Goal: Information Seeking & Learning: Learn about a topic

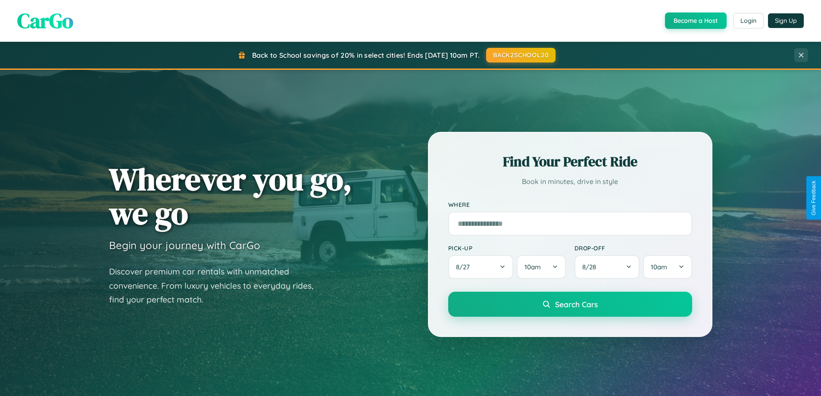
scroll to position [593, 0]
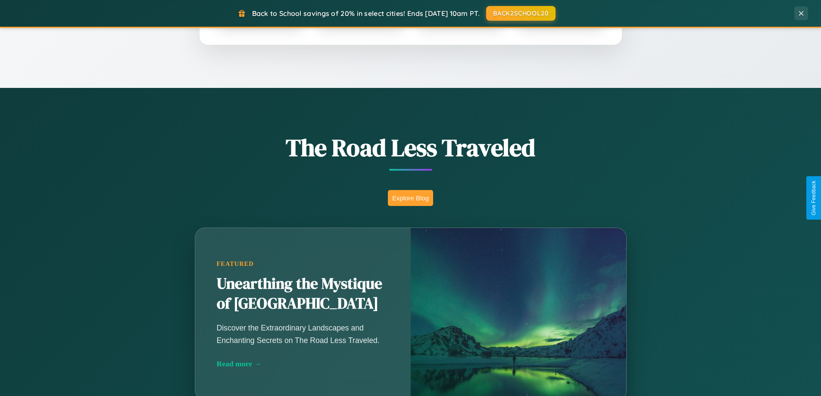
click at [410, 198] on button "Explore Blog" at bounding box center [410, 198] width 45 height 16
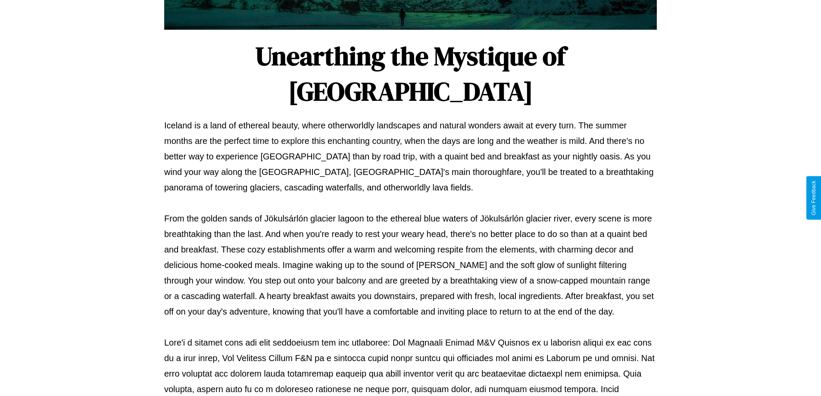
scroll to position [279, 0]
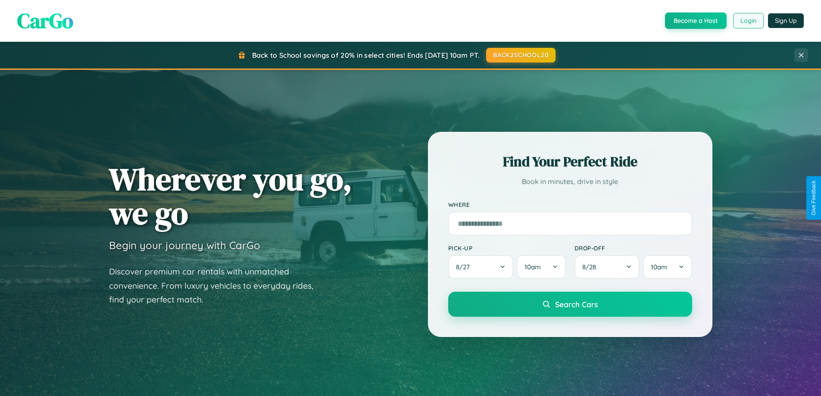
click at [748, 21] on button "Login" at bounding box center [748, 21] width 31 height 16
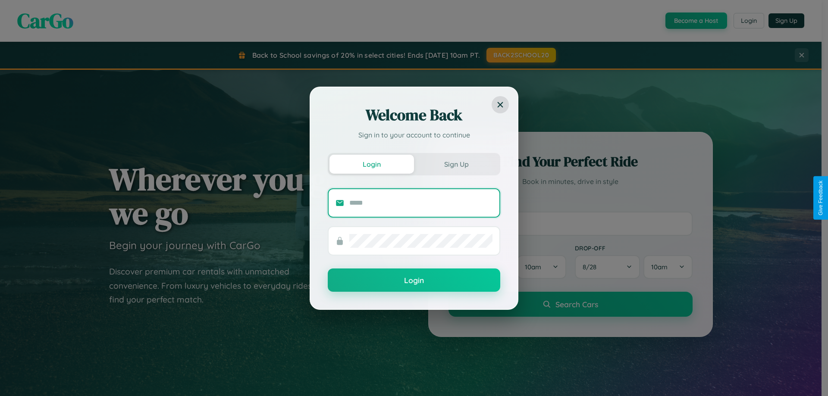
click at [421, 203] on input "text" at bounding box center [420, 203] width 143 height 14
type input "**********"
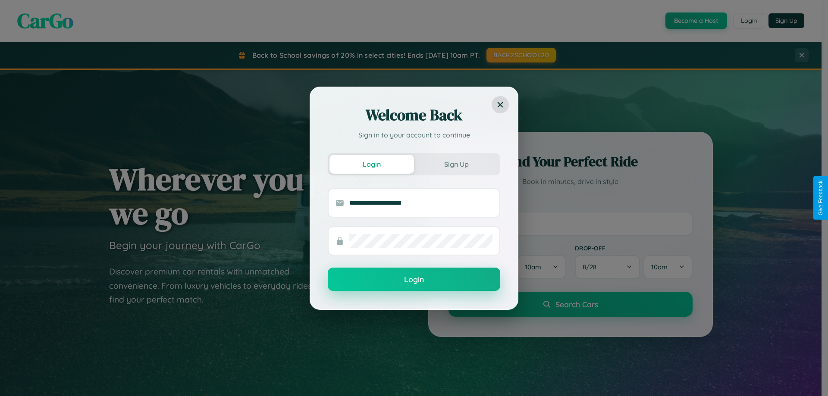
click at [414, 280] on button "Login" at bounding box center [414, 279] width 172 height 23
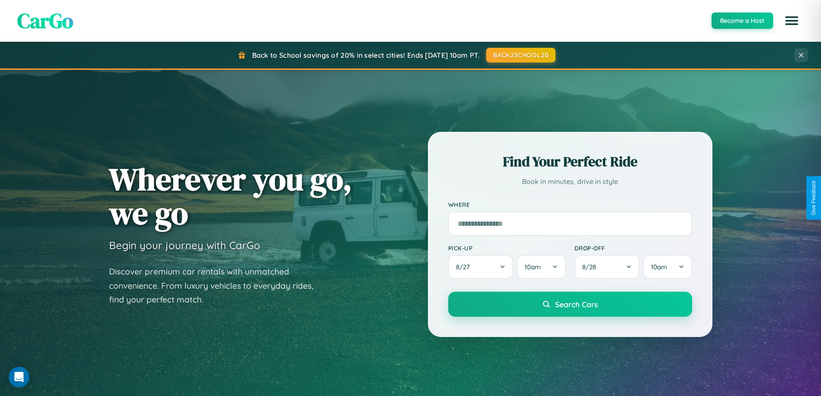
scroll to position [1659, 0]
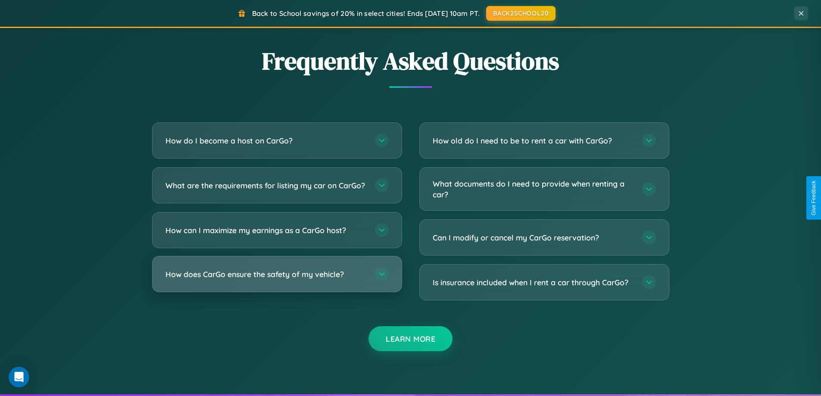
click at [277, 280] on h3 "How does CarGo ensure the safety of my vehicle?" at bounding box center [266, 274] width 201 height 11
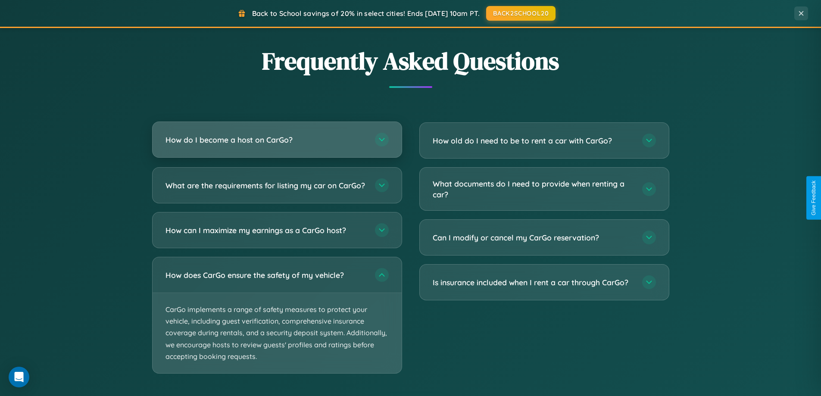
click at [277, 140] on h3 "How do I become a host on CarGo?" at bounding box center [266, 139] width 201 height 11
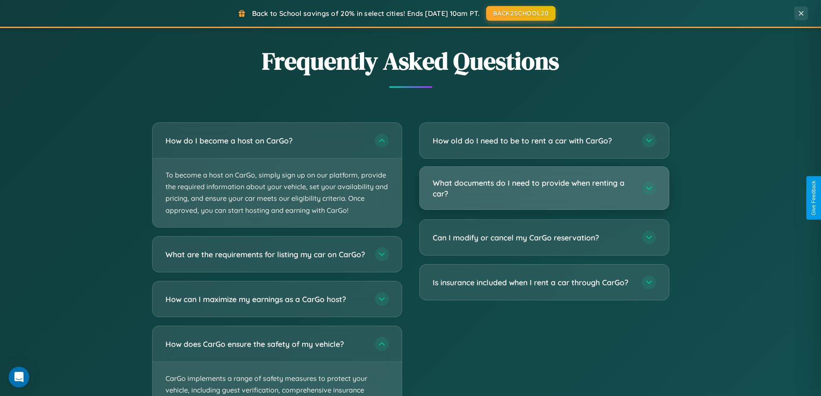
click at [544, 189] on h3 "What documents do I need to provide when renting a car?" at bounding box center [533, 188] width 201 height 21
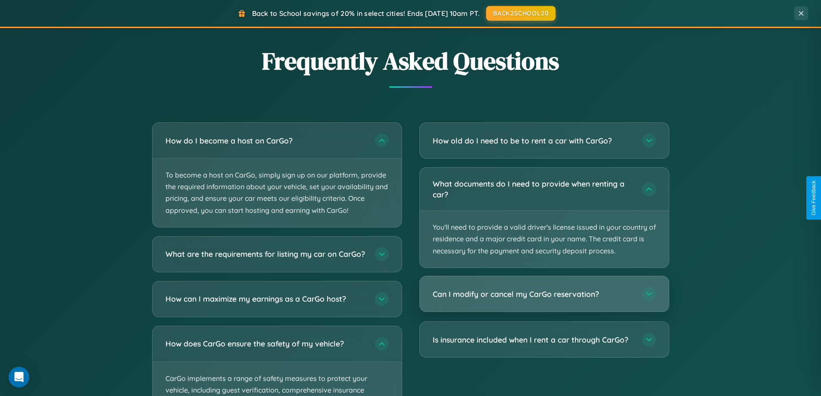
click at [544, 294] on h3 "Can I modify or cancel my CarGo reservation?" at bounding box center [533, 294] width 201 height 11
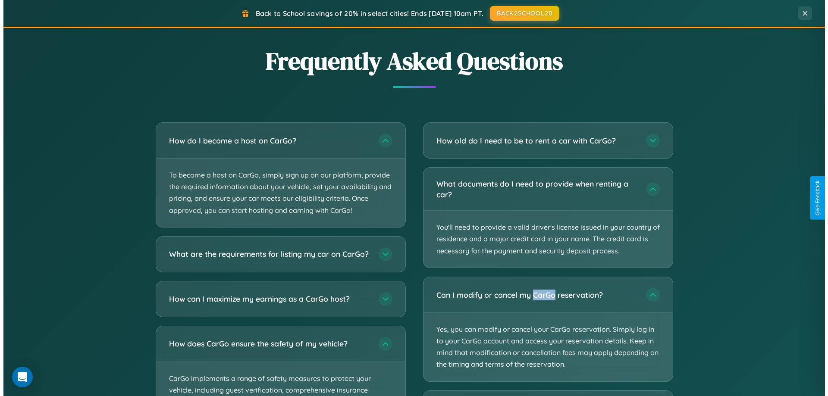
scroll to position [0, 0]
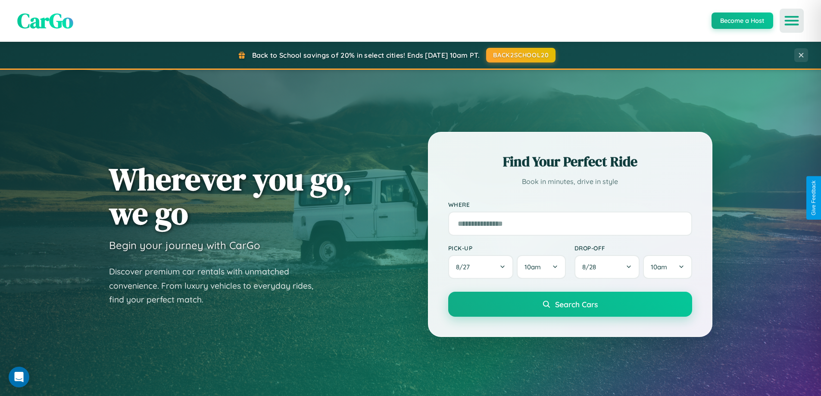
click at [792, 21] on icon "Open menu" at bounding box center [792, 21] width 12 height 8
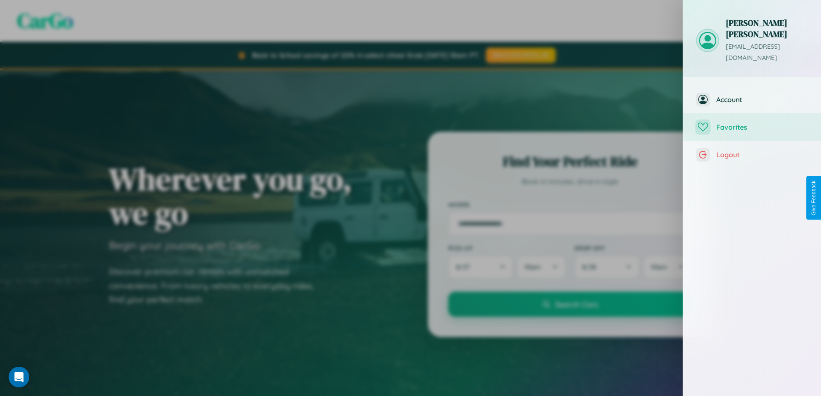
click at [752, 123] on span "Favorites" at bounding box center [762, 127] width 92 height 9
